Goal: Information Seeking & Learning: Stay updated

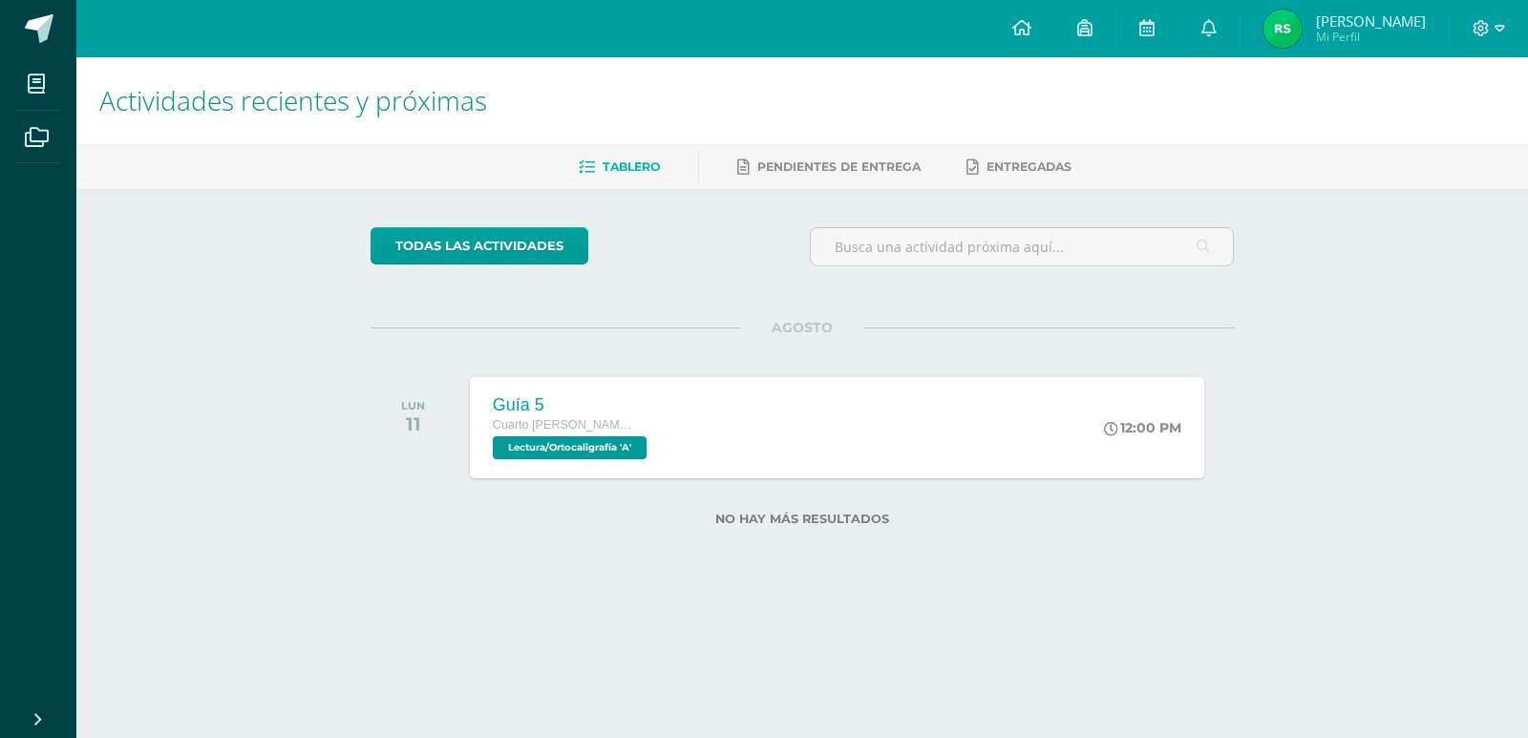
click at [1282, 18] on img at bounding box center [1282, 29] width 38 height 38
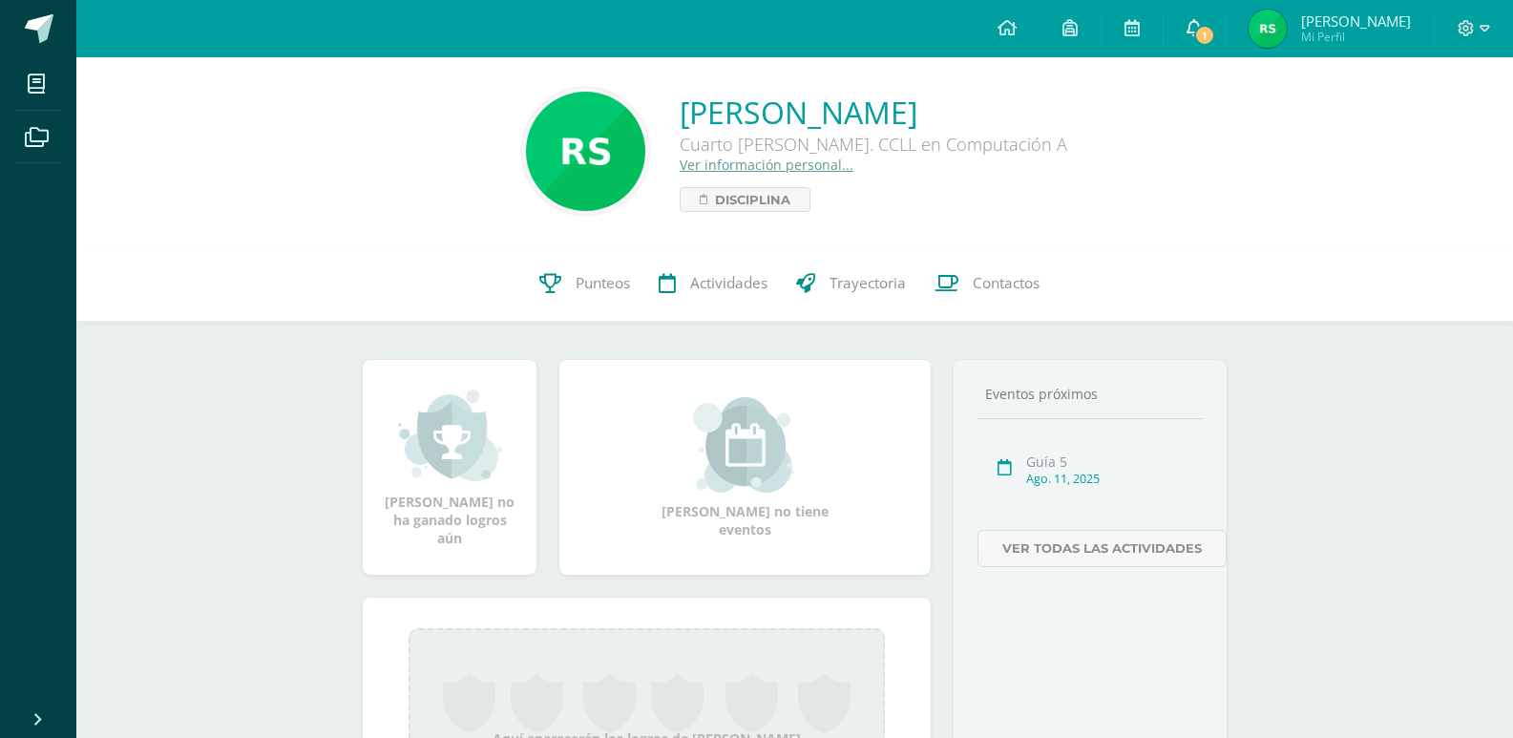
click at [1206, 29] on span "1" at bounding box center [1204, 35] width 21 height 21
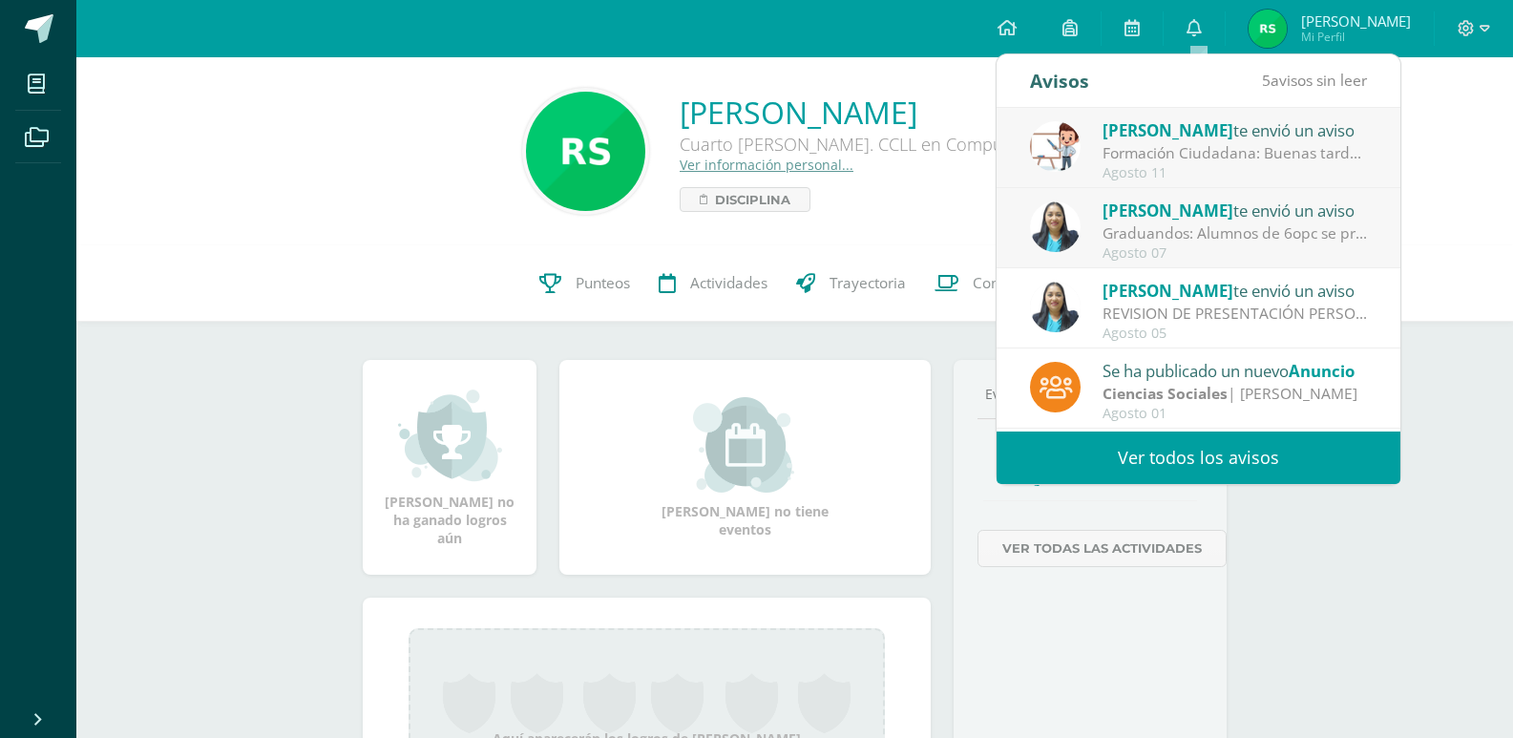
click at [1202, 144] on div "Formación Ciudadana: Buenas tardes, el día de [DATE] se trabajará un mural, en …" at bounding box center [1235, 153] width 265 height 22
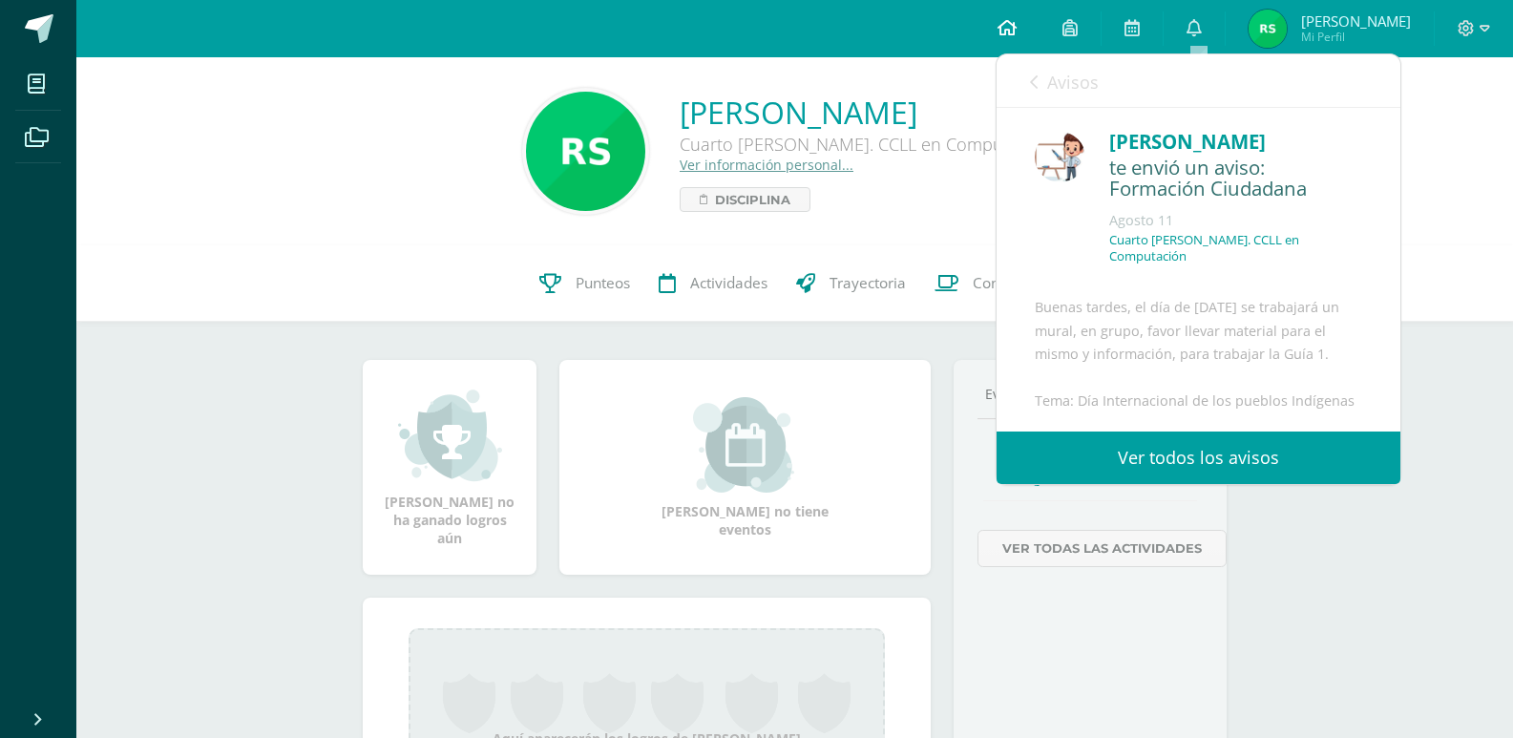
click at [1017, 17] on link at bounding box center [1007, 28] width 65 height 57
